Goal: Check status: Check status

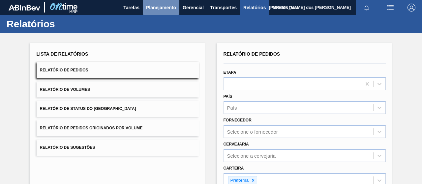
click at [162, 10] on span "Planejamento" at bounding box center [161, 8] width 30 height 8
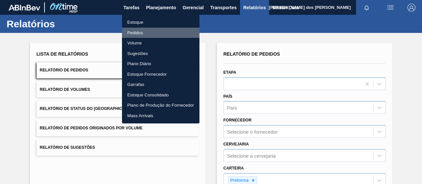
click at [136, 33] on li "Pedidos" at bounding box center [160, 33] width 77 height 11
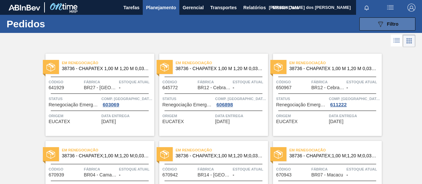
click at [383, 28] on button "089F7B8B-B2A5-4AFE-B5C0-19BA573D28AC Filtro" at bounding box center [387, 23] width 56 height 13
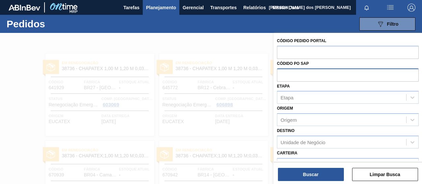
click at [283, 74] on input "text" at bounding box center [348, 75] width 142 height 13
paste input "text"
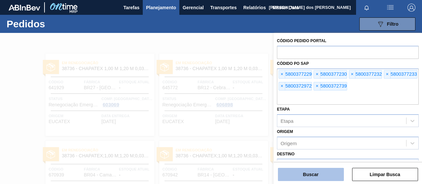
click at [327, 178] on button "Buscar" at bounding box center [311, 174] width 66 height 13
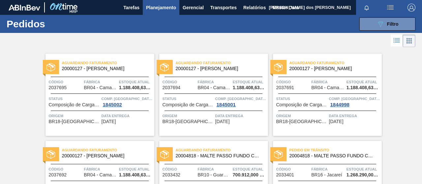
click at [394, 42] on icon at bounding box center [396, 41] width 8 height 8
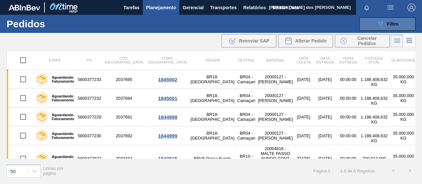
click at [376, 29] on button "089F7B8B-B2A5-4AFE-B5C0-19BA573D28AC Filtro" at bounding box center [387, 23] width 56 height 13
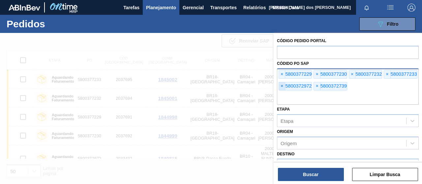
click at [282, 85] on span "×" at bounding box center [282, 86] width 6 height 8
click at [282, 92] on input "text" at bounding box center [348, 98] width 142 height 13
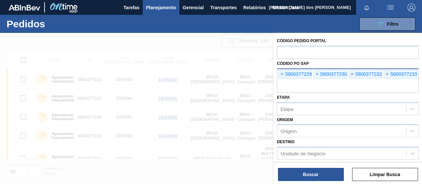
click at [282, 85] on input "text" at bounding box center [348, 86] width 142 height 13
click at [280, 74] on span "×" at bounding box center [282, 74] width 6 height 8
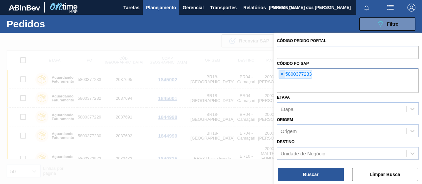
click at [280, 80] on input "text" at bounding box center [348, 86] width 142 height 13
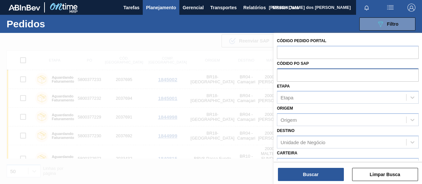
click at [280, 74] on input "text" at bounding box center [348, 75] width 142 height 13
click at [296, 73] on input "text" at bounding box center [348, 75] width 142 height 13
paste input "text"
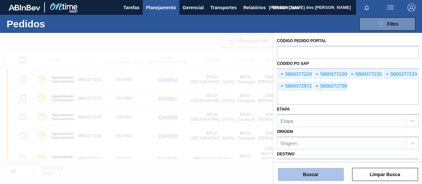
click at [316, 177] on button "Buscar" at bounding box center [311, 174] width 66 height 13
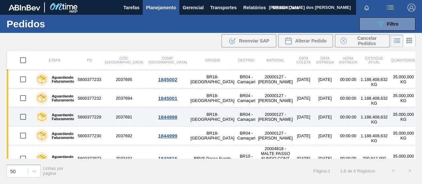
scroll to position [38, 0]
